Goal: Transaction & Acquisition: Purchase product/service

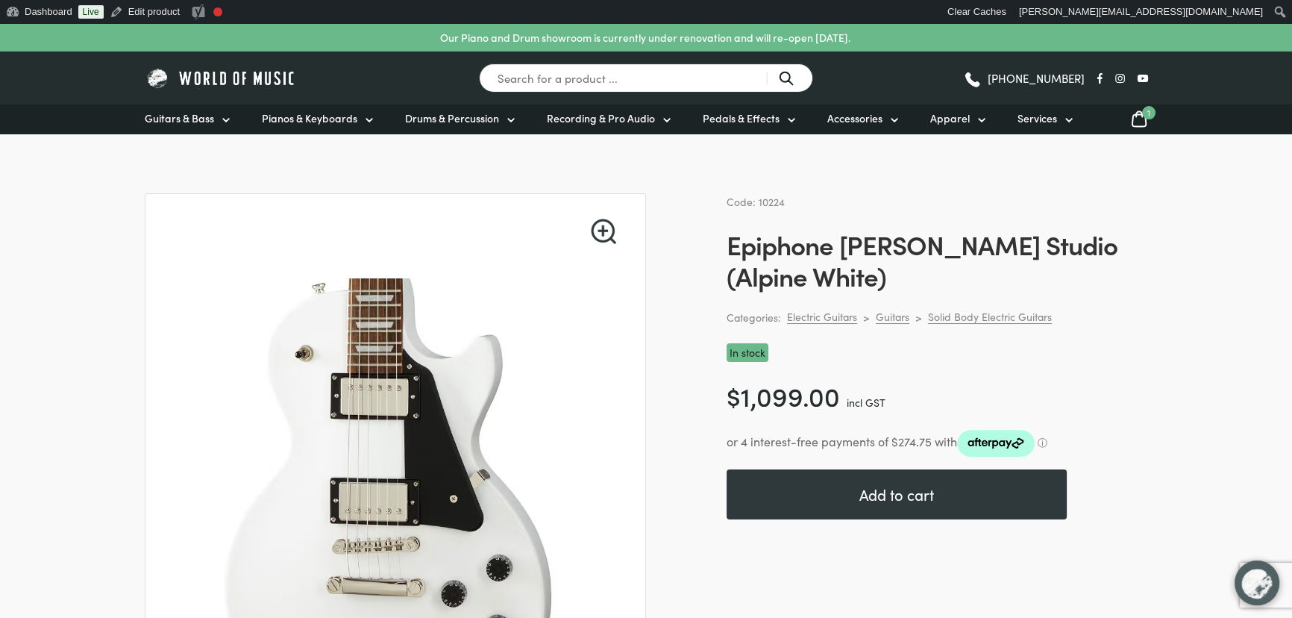
drag, startPoint x: 791, startPoint y: 199, endPoint x: 757, endPoint y: 199, distance: 34.3
click at [757, 199] on div "Code: 10224" at bounding box center [938, 201] width 422 height 17
copy span "10224"
click at [1097, 216] on div "Code: 10224 Epiphone Les Paul Studio (Alpine White) Categories: Electric Guitar…" at bounding box center [938, 526] width 422 height 667
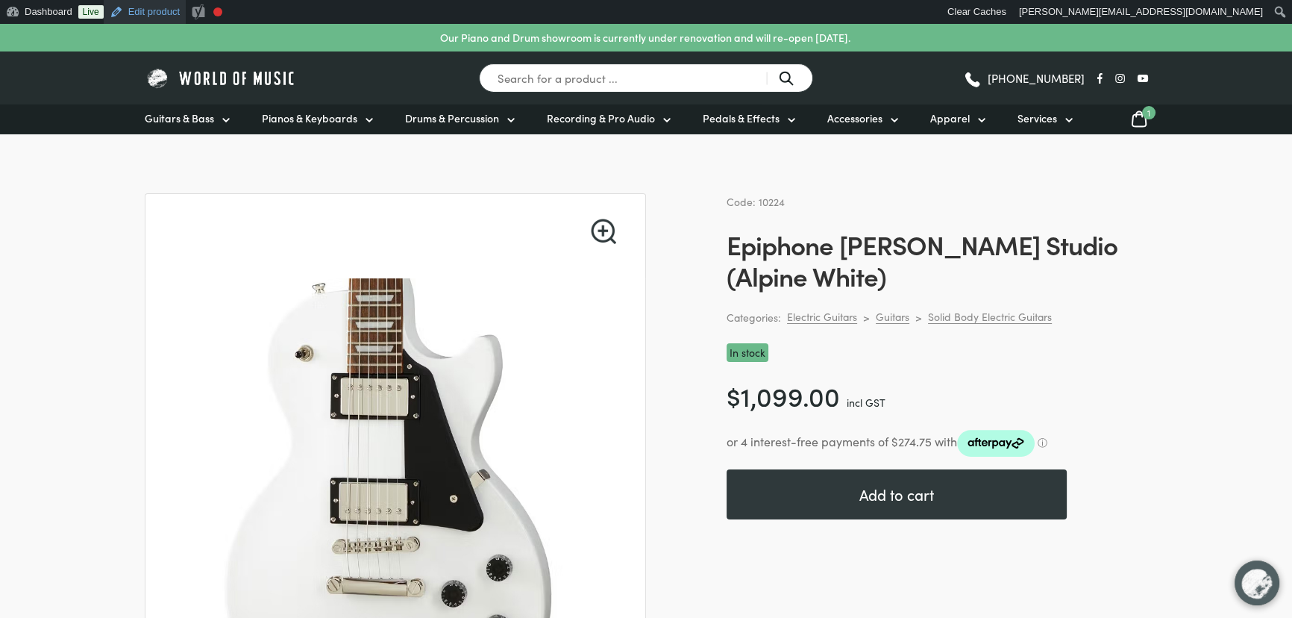
click at [130, 13] on link "Edit product" at bounding box center [145, 12] width 82 height 24
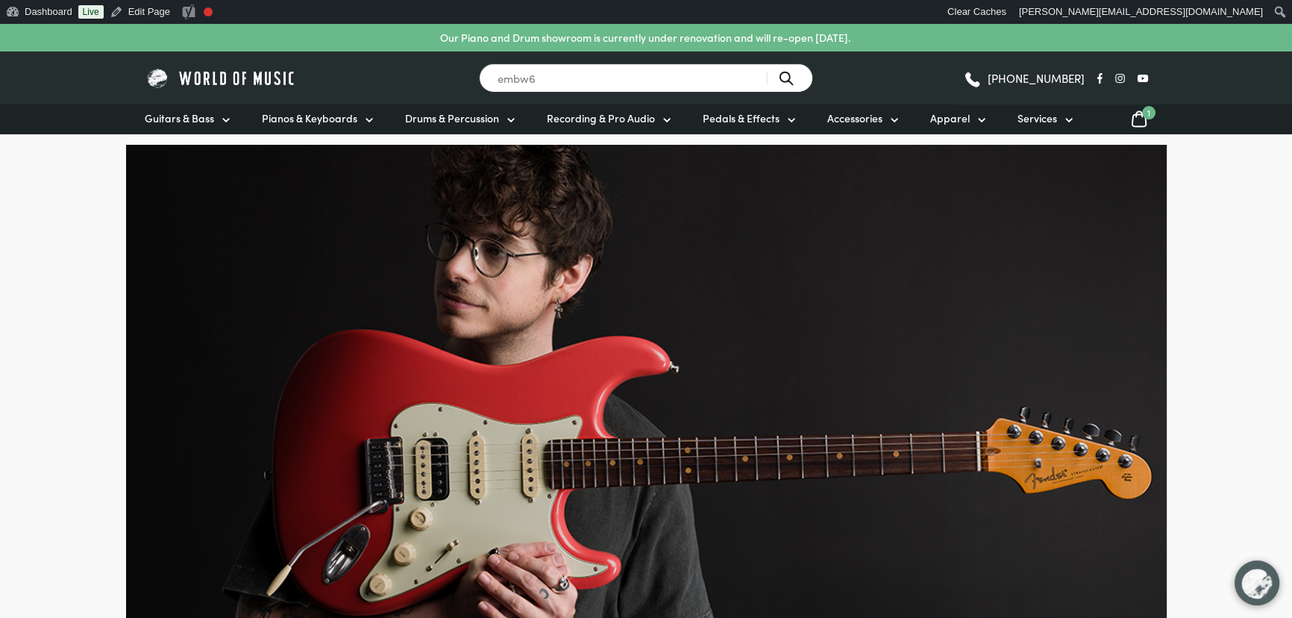
type input "embw6"
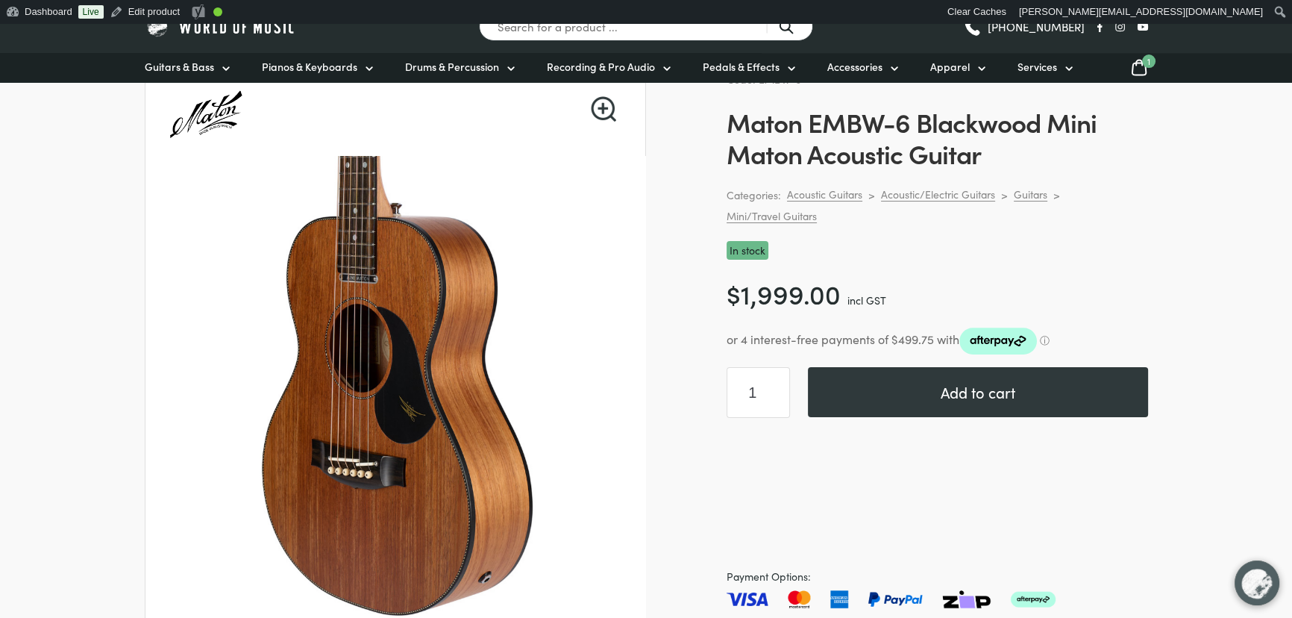
scroll to position [104, 0]
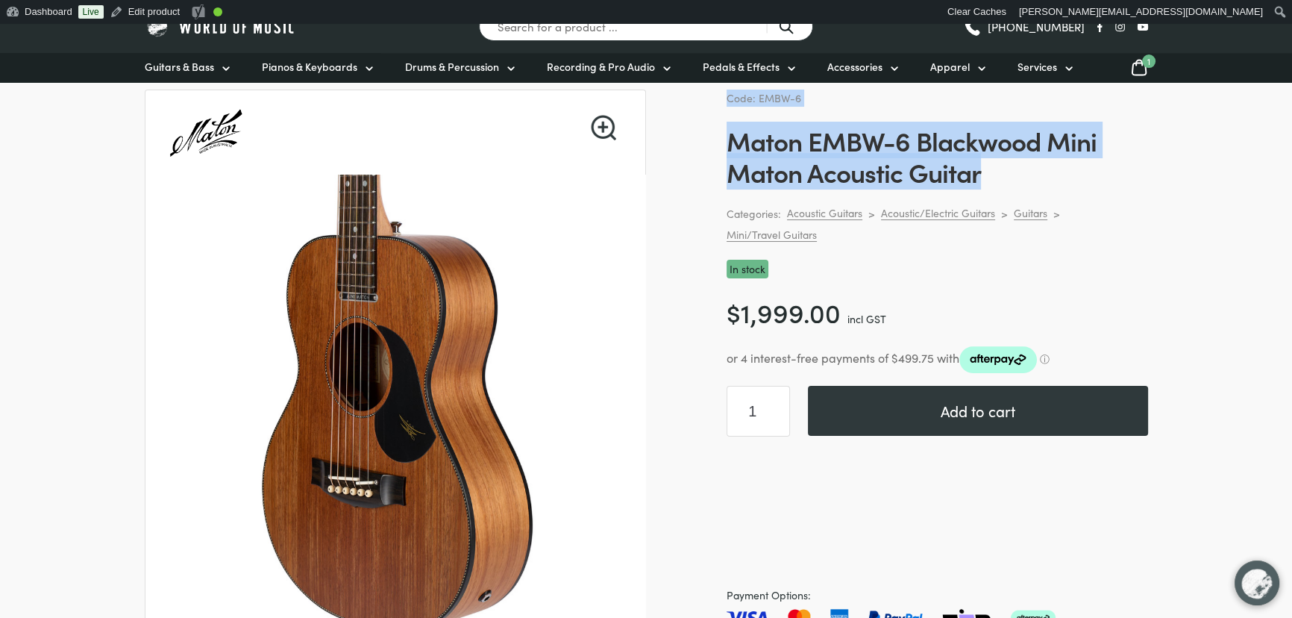
drag, startPoint x: 991, startPoint y: 175, endPoint x: 727, endPoint y: 102, distance: 273.9
click at [727, 102] on div "Code: EMBW-6 Maton EMBW-6 Blackwood Mini Maton Acoustic Guitar Categories: Acou…" at bounding box center [938, 434] width 422 height 688
click at [727, 102] on span "Code: EMBW-6" at bounding box center [764, 97] width 75 height 15
drag, startPoint x: 727, startPoint y: 102, endPoint x: 1004, endPoint y: 175, distance: 286.3
click at [1004, 175] on div "Code: EMBW-6 Maton EMBW-6 Blackwood Mini Maton Acoustic Guitar Categories: Acou…" at bounding box center [938, 434] width 422 height 688
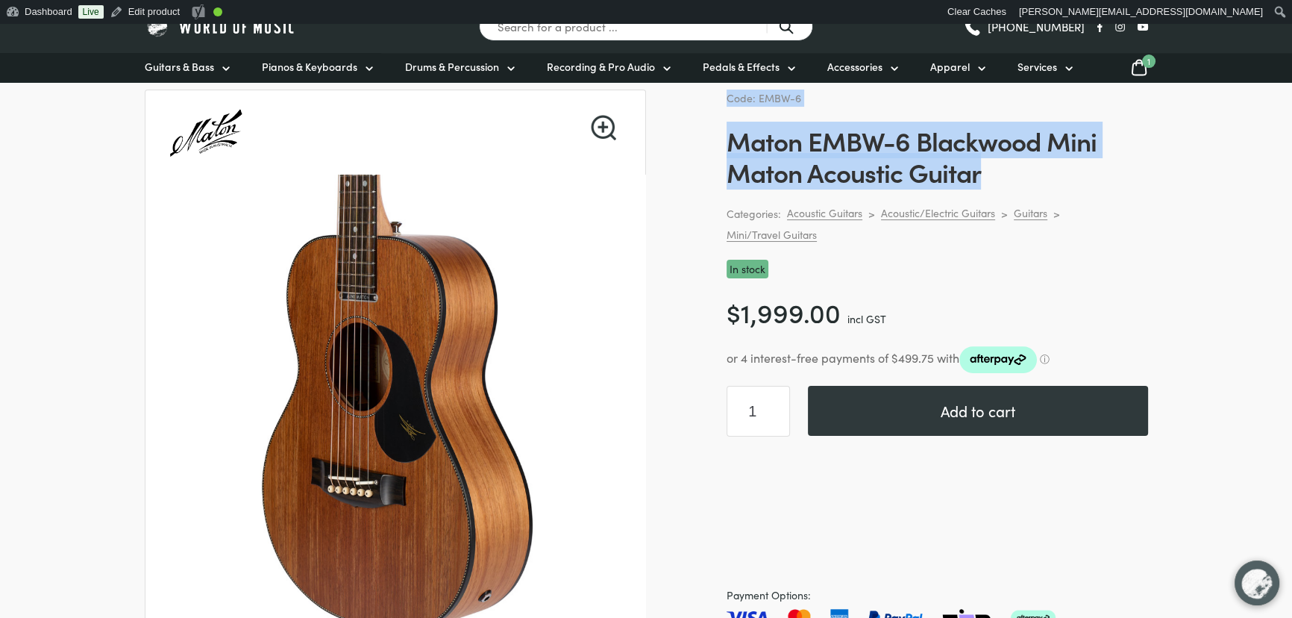
click at [1004, 175] on h1 "Maton EMBW-6 Blackwood Mini Maton Acoustic Guitar" at bounding box center [938, 156] width 422 height 63
click at [993, 175] on h1 "Maton EMBW-6 Blackwood Mini Maton Acoustic Guitar" at bounding box center [938, 156] width 422 height 63
drag, startPoint x: 993, startPoint y: 175, endPoint x: 731, endPoint y: 93, distance: 275.2
click at [735, 97] on div "Code: EMBW-6 Maton EMBW-6 Blackwood Mini Maton Acoustic Guitar Categories: Acou…" at bounding box center [938, 434] width 422 height 688
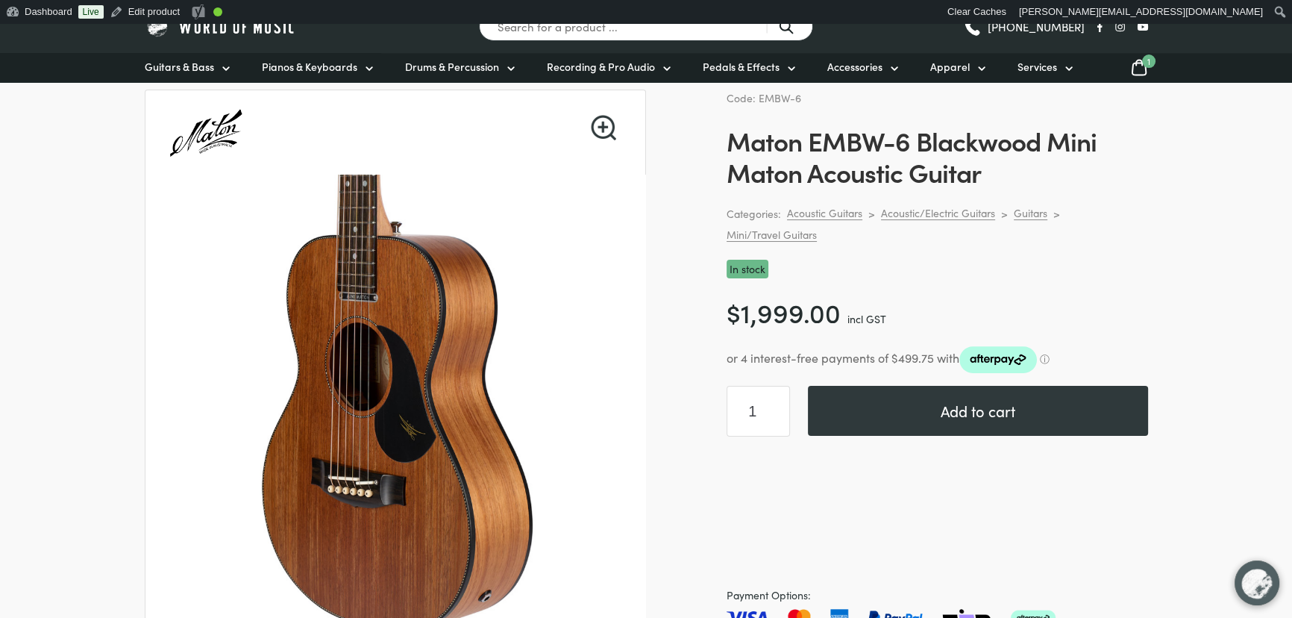
click at [728, 93] on span "Code: EMBW-6" at bounding box center [764, 97] width 75 height 15
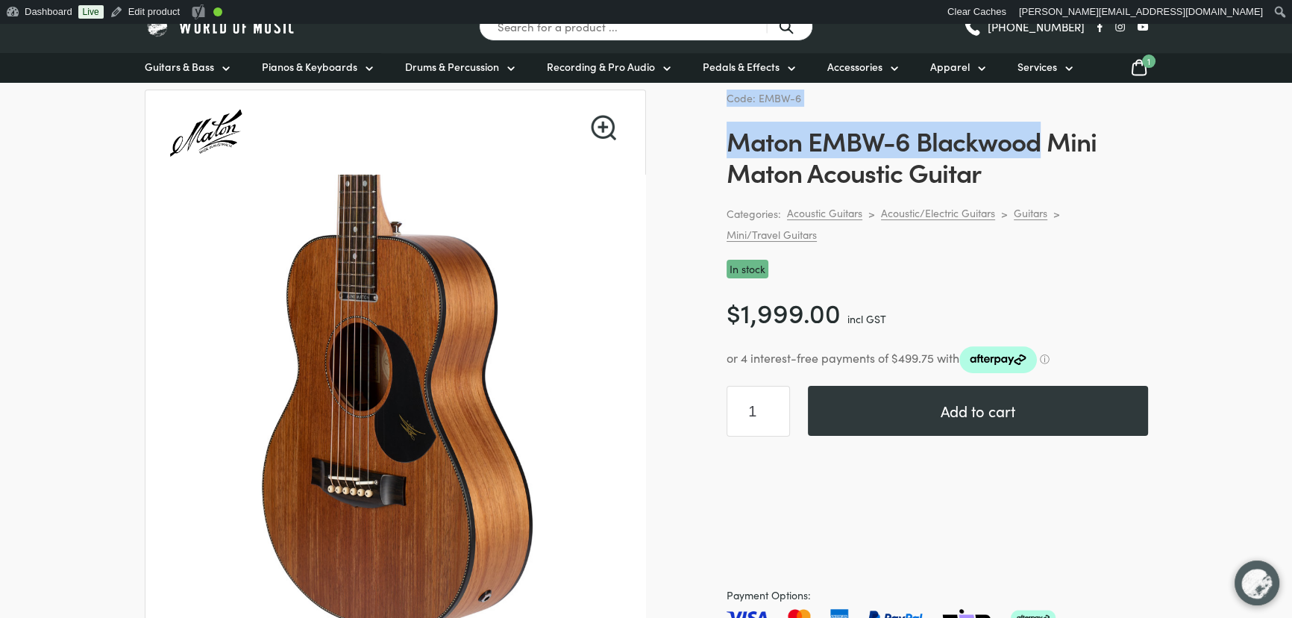
drag, startPoint x: 728, startPoint y: 93, endPoint x: 1005, endPoint y: 154, distance: 284.4
click at [1028, 147] on div "Code: EMBW-6 Maton EMBW-6 Blackwood Mini Maton Acoustic Guitar Categories: Acou…" at bounding box center [938, 434] width 422 height 688
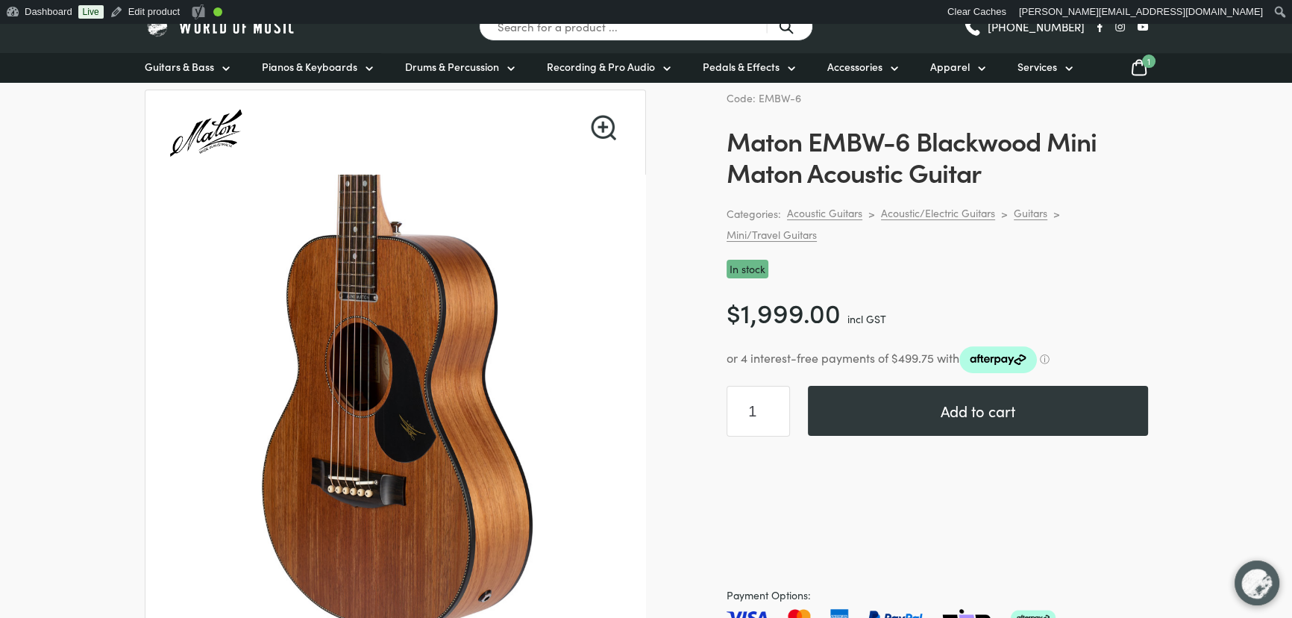
click at [988, 158] on h1 "Maton EMBW-6 Blackwood Mini Maton Acoustic Guitar" at bounding box center [938, 156] width 422 height 63
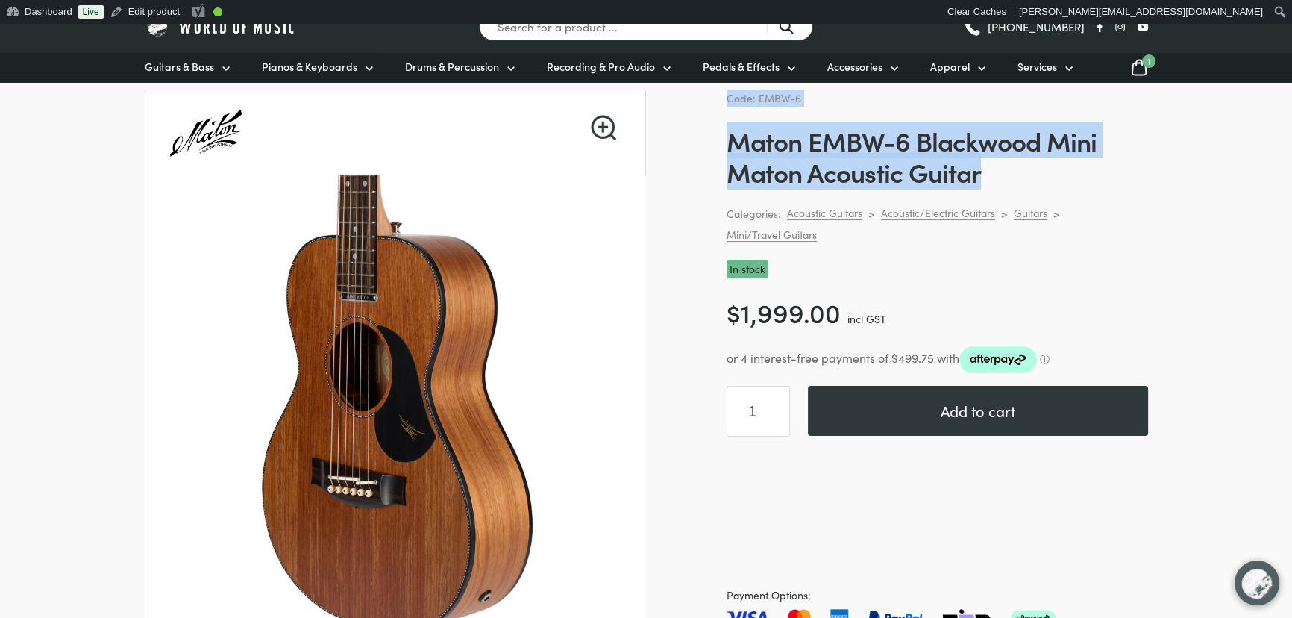
drag, startPoint x: 984, startPoint y: 178, endPoint x: 727, endPoint y: 95, distance: 270.7
click at [727, 95] on div "Code: EMBW-6 Maton EMBW-6 Blackwood Mini Maton Acoustic Guitar Categories: Acou…" at bounding box center [938, 434] width 422 height 688
click at [727, 95] on span "Code: EMBW-6" at bounding box center [764, 97] width 75 height 15
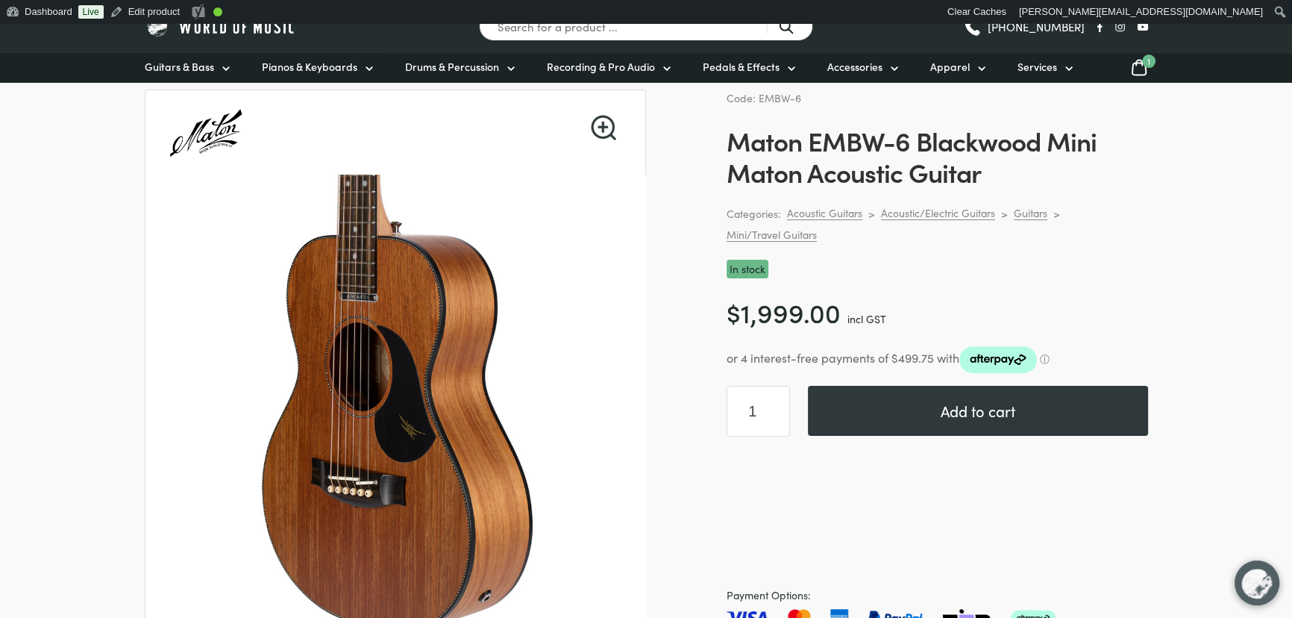
click at [1139, 73] on icon at bounding box center [1139, 67] width 18 height 19
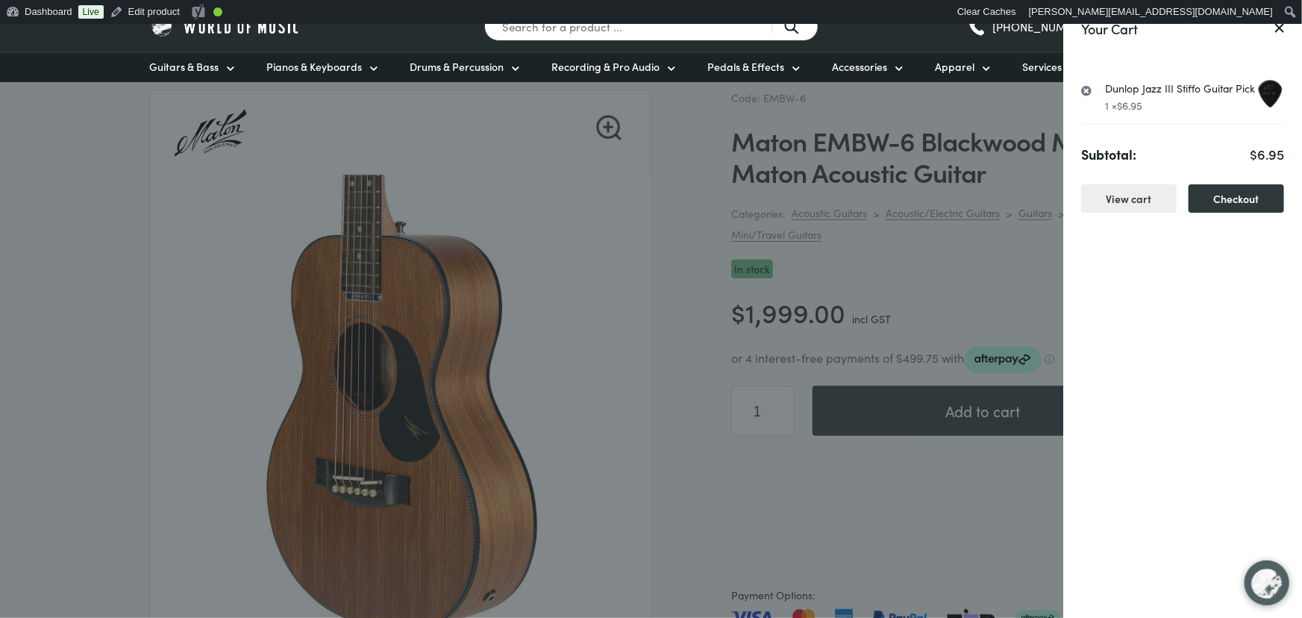
click at [1087, 93] on link "×" at bounding box center [1086, 90] width 11 height 15
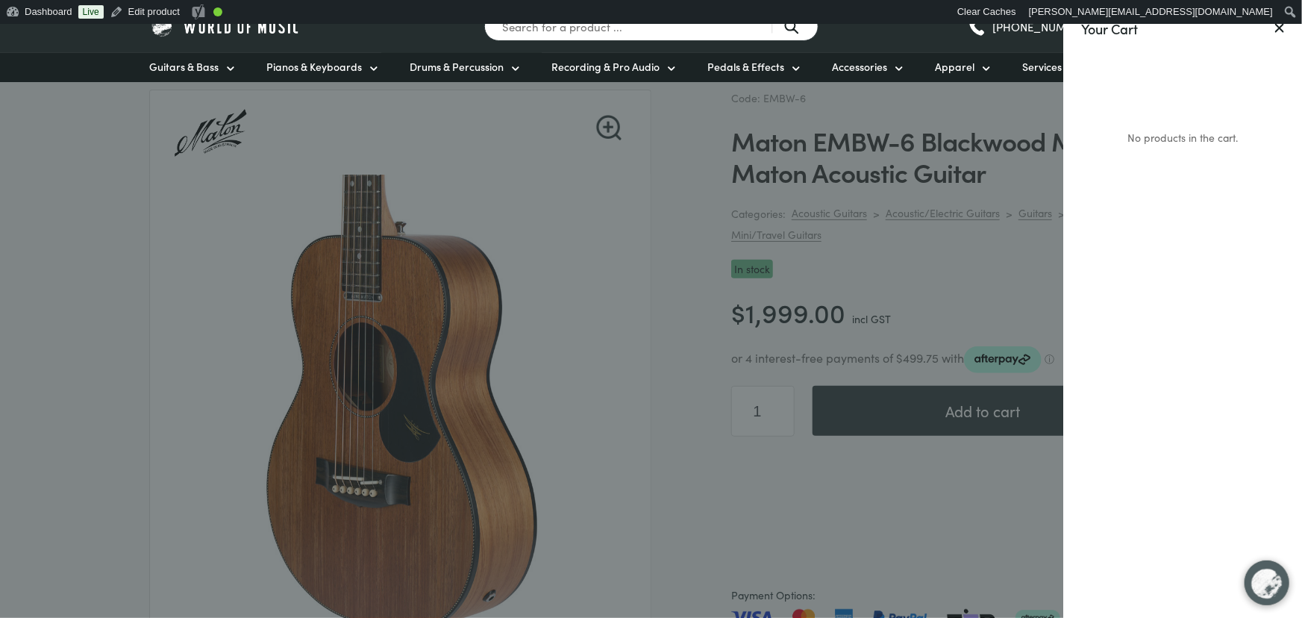
click at [995, 170] on div at bounding box center [651, 309] width 1302 height 618
click at [1277, 34] on button at bounding box center [1279, 29] width 9 height 16
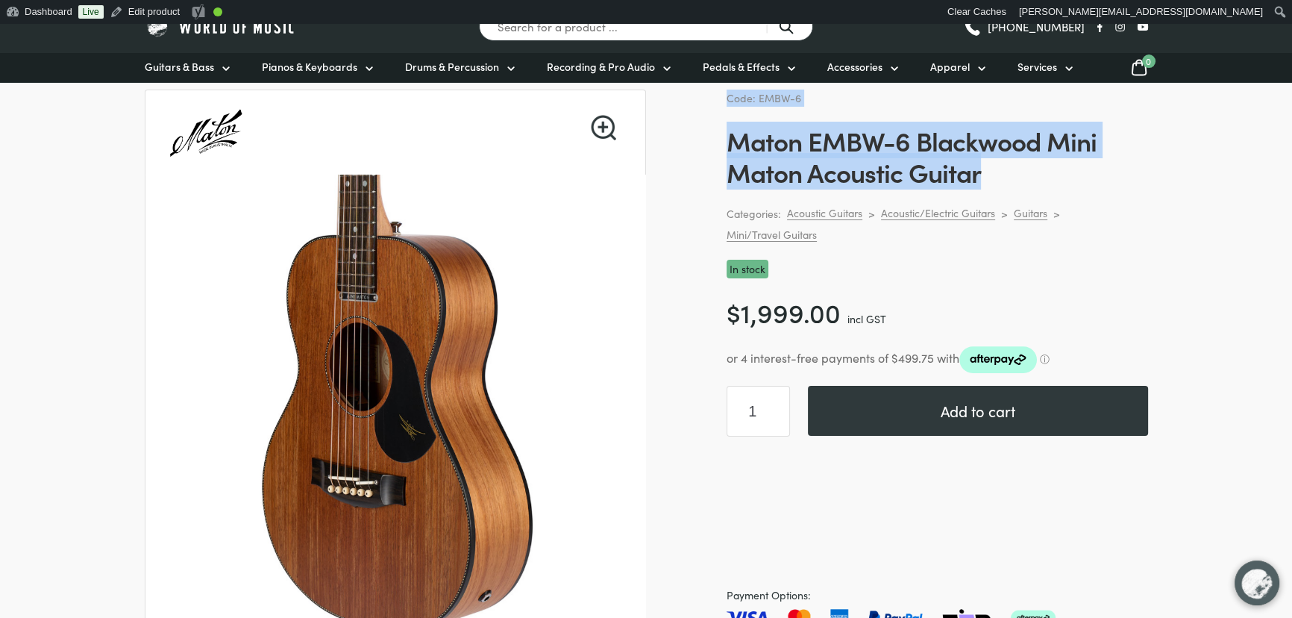
drag, startPoint x: 906, startPoint y: 162, endPoint x: 727, endPoint y: 97, distance: 190.5
click at [727, 97] on div "Code: EMBW-6 Maton EMBW-6 Blackwood Mini Maton Acoustic Guitar Categories: Acou…" at bounding box center [938, 434] width 422 height 688
click at [727, 97] on span "Code: EMBW-6" at bounding box center [764, 97] width 75 height 15
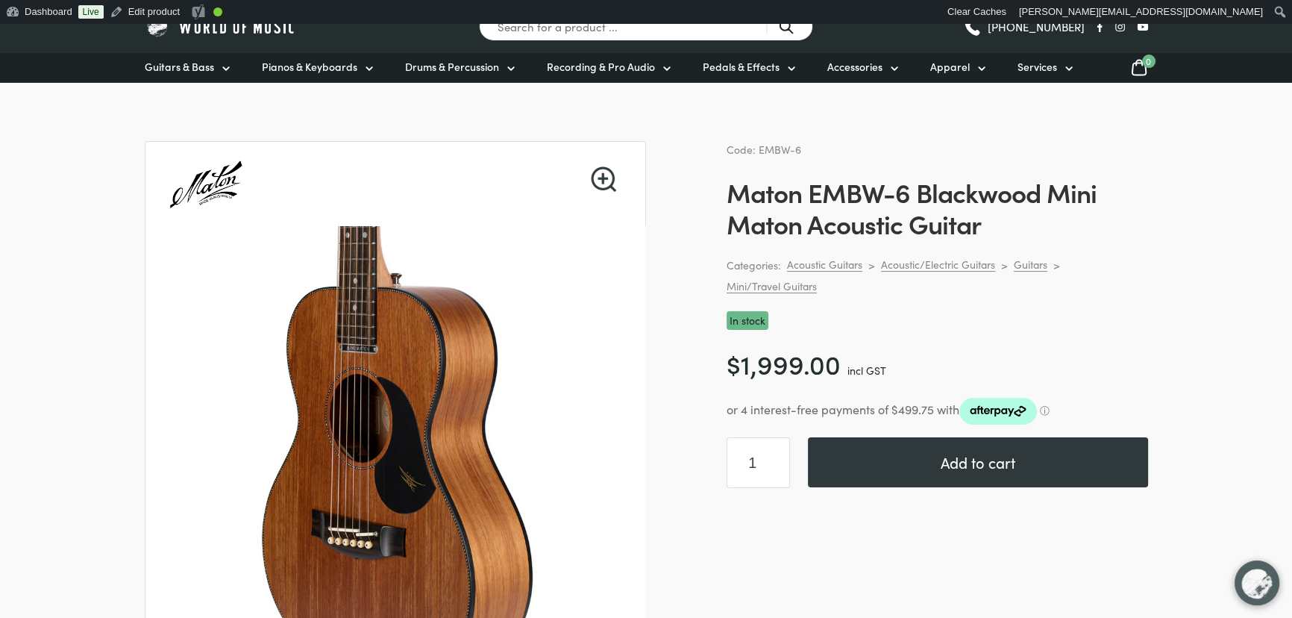
scroll to position [0, 0]
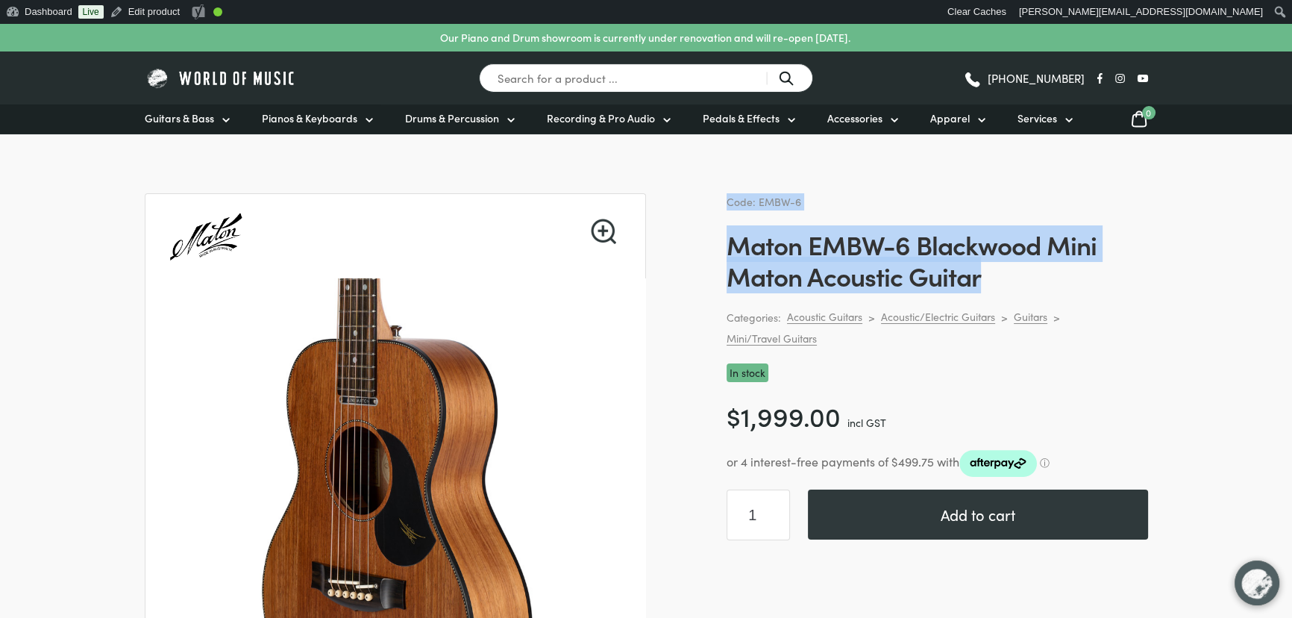
drag, startPoint x: 726, startPoint y: 200, endPoint x: 992, endPoint y: 284, distance: 279.2
click at [992, 284] on div "Code: EMBW-6 Maton EMBW-6 Blackwood Mini Maton Acoustic Guitar Categories: Acou…" at bounding box center [938, 537] width 422 height 688
click at [992, 284] on h1 "Maton EMBW-6 Blackwood Mini Maton Acoustic Guitar" at bounding box center [938, 259] width 422 height 63
drag, startPoint x: 987, startPoint y: 275, endPoint x: 731, endPoint y: 194, distance: 269.3
click at [732, 194] on div "Code: EMBW-6 Maton EMBW-6 Blackwood Mini Maton Acoustic Guitar Categories: Acou…" at bounding box center [938, 537] width 422 height 688
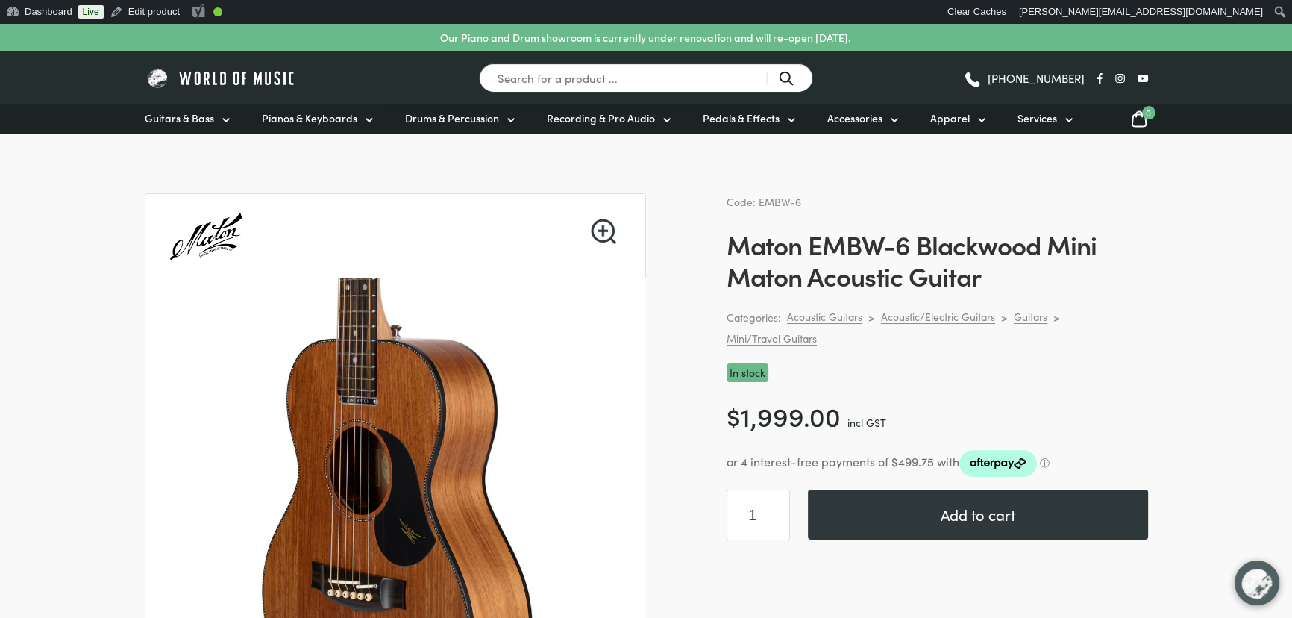
click at [730, 195] on span "Code: EMBW-6" at bounding box center [764, 201] width 75 height 15
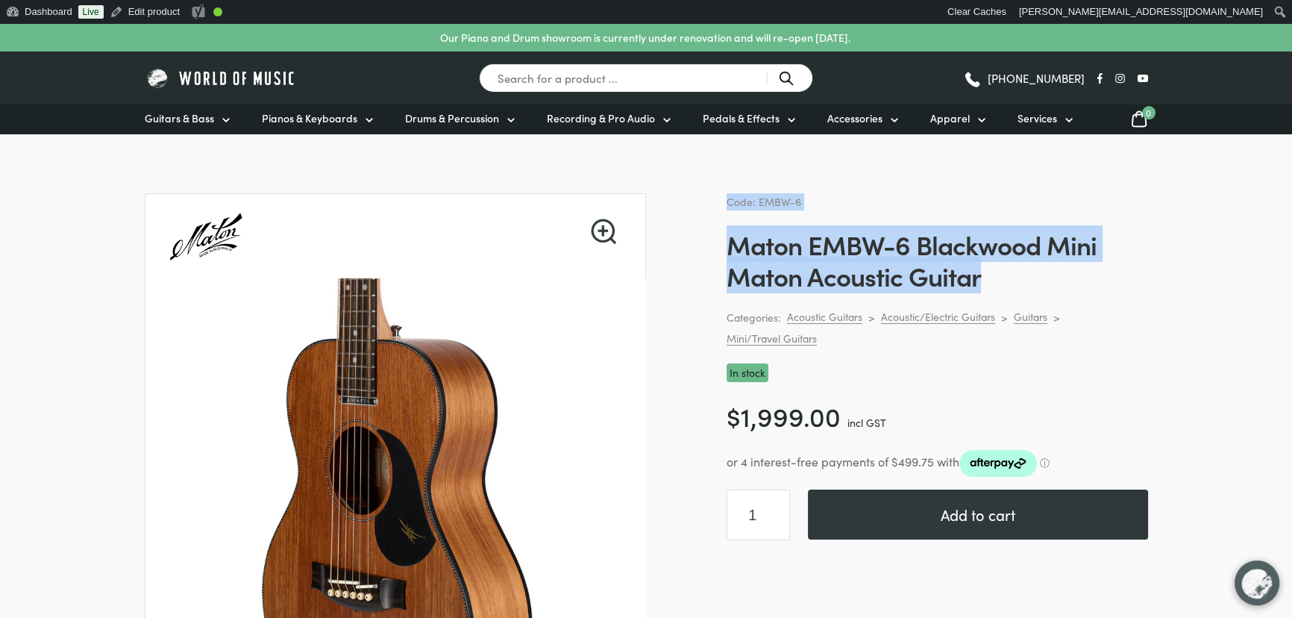
drag, startPoint x: 729, startPoint y: 200, endPoint x: 1006, endPoint y: 273, distance: 286.3
click at [1006, 273] on div "Code: EMBW-6 Maton EMBW-6 Blackwood Mini Maton Acoustic Guitar Categories: Acou…" at bounding box center [938, 537] width 422 height 688
click at [1006, 273] on h1 "Maton EMBW-6 Blackwood Mini Maton Acoustic Guitar" at bounding box center [938, 259] width 422 height 63
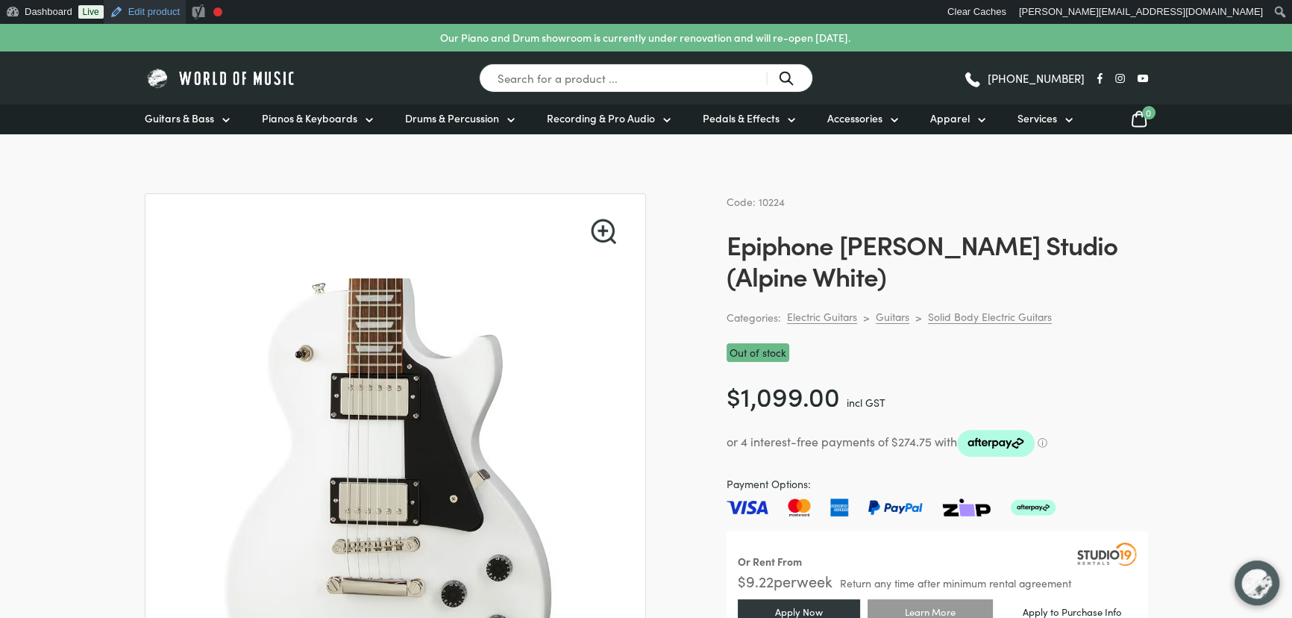
click at [135, 9] on link "Edit product" at bounding box center [145, 12] width 82 height 24
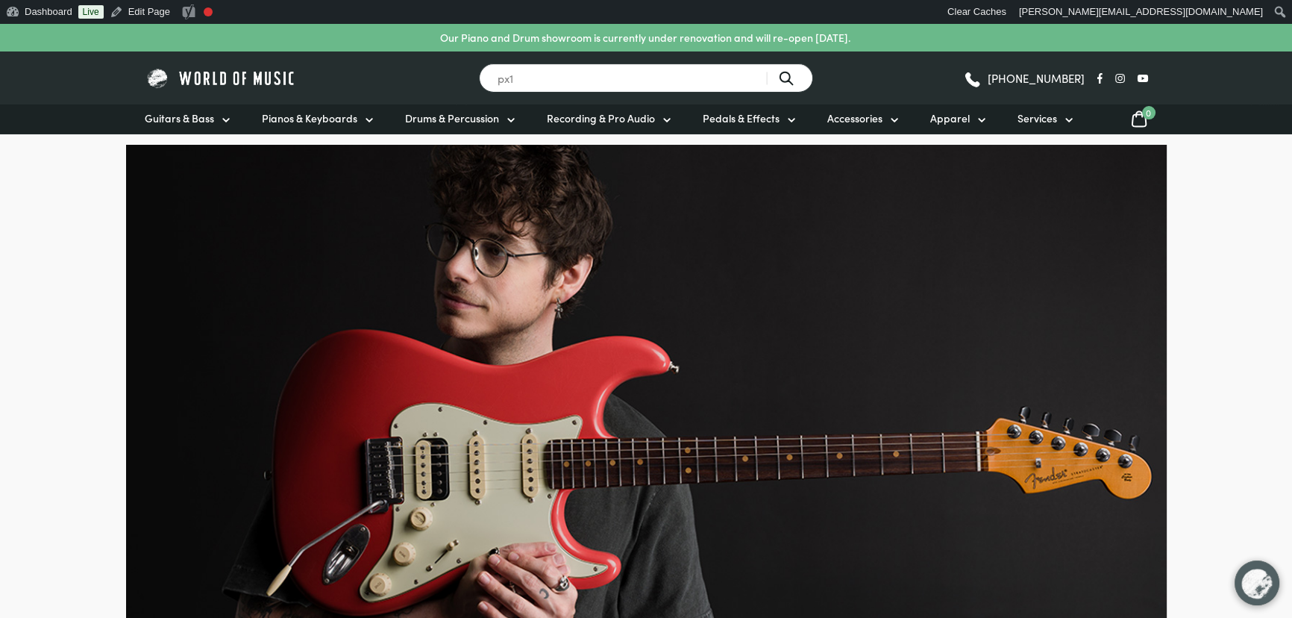
type input "px1"
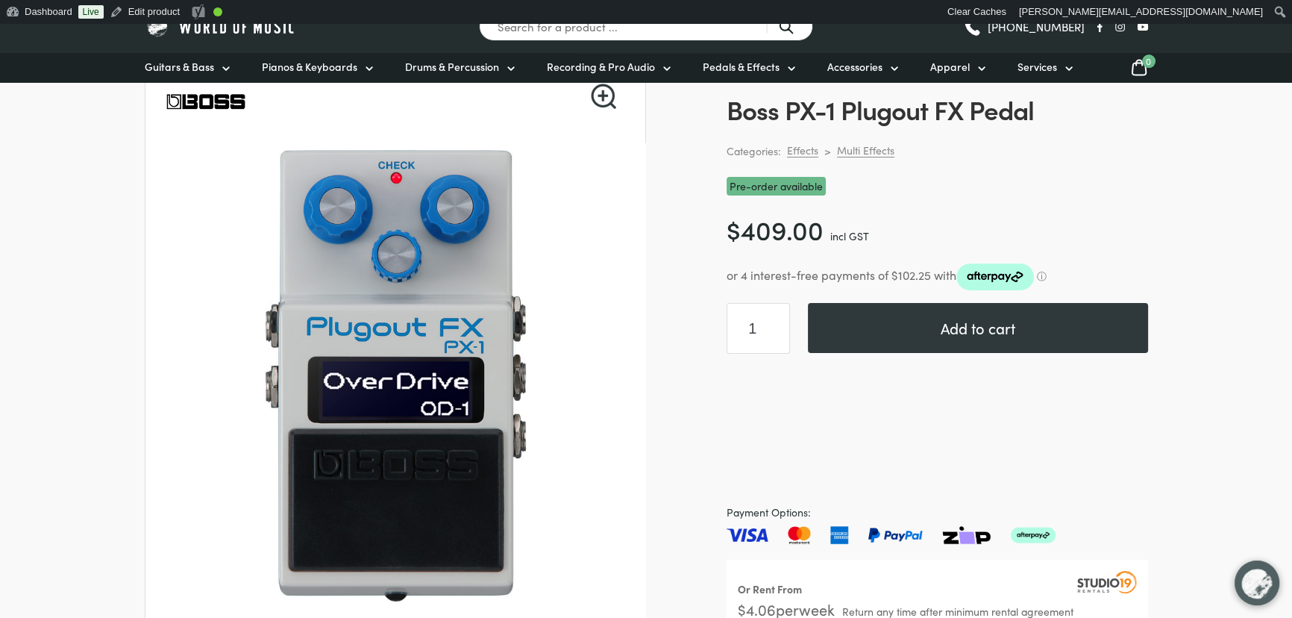
scroll to position [67, 0]
